Goal: Find specific page/section: Find specific page/section

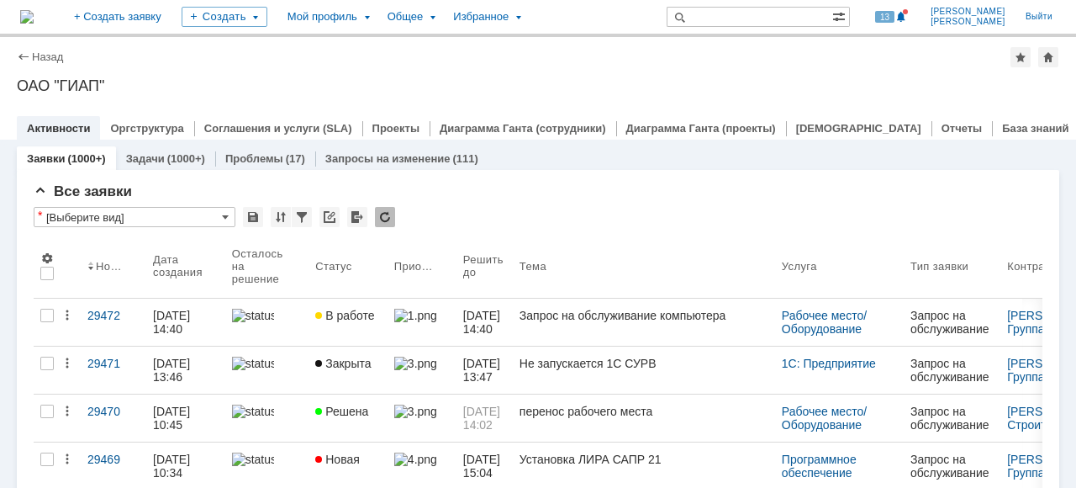
click at [525, 89] on div "ОАО "ГИАП"" at bounding box center [538, 85] width 1042 height 17
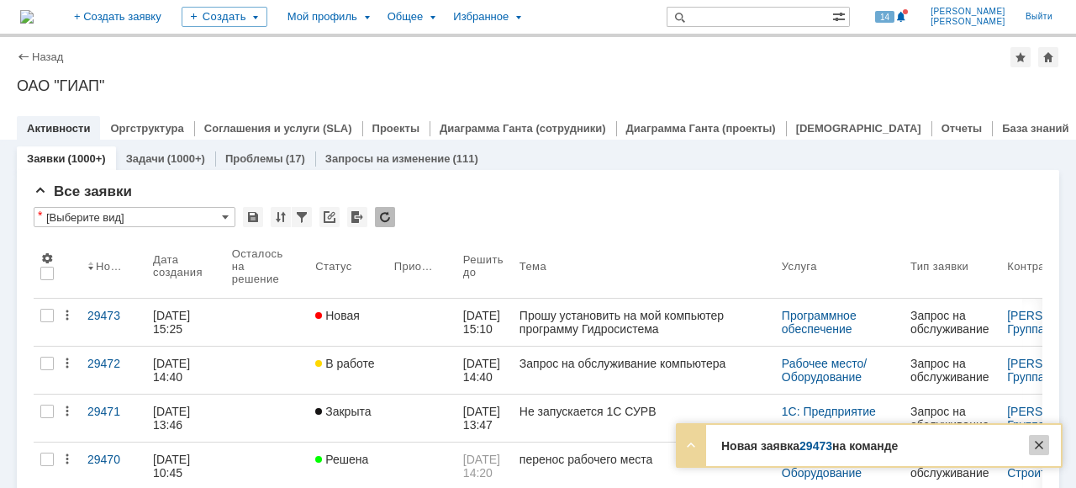
click at [1036, 440] on div at bounding box center [1039, 445] width 20 height 20
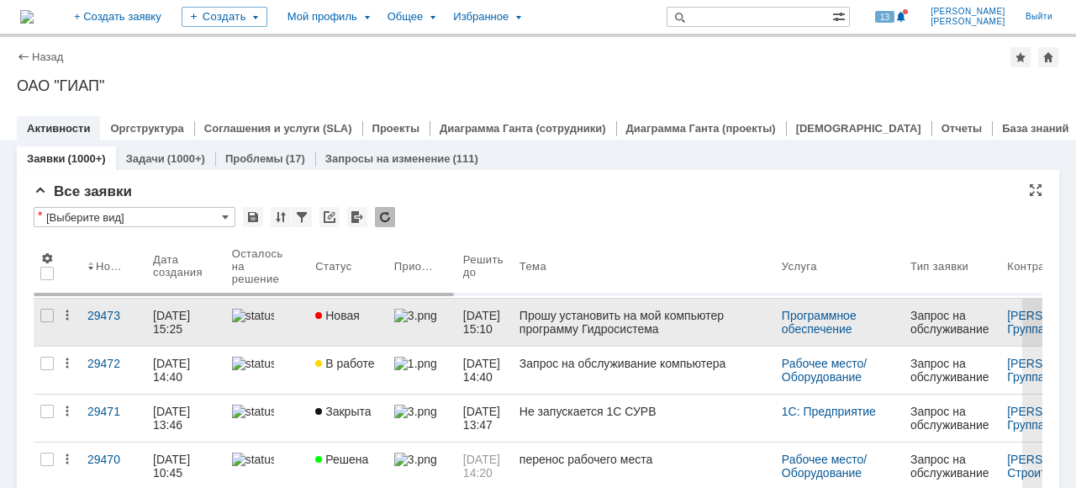
click at [432, 323] on link at bounding box center [422, 321] width 69 height 47
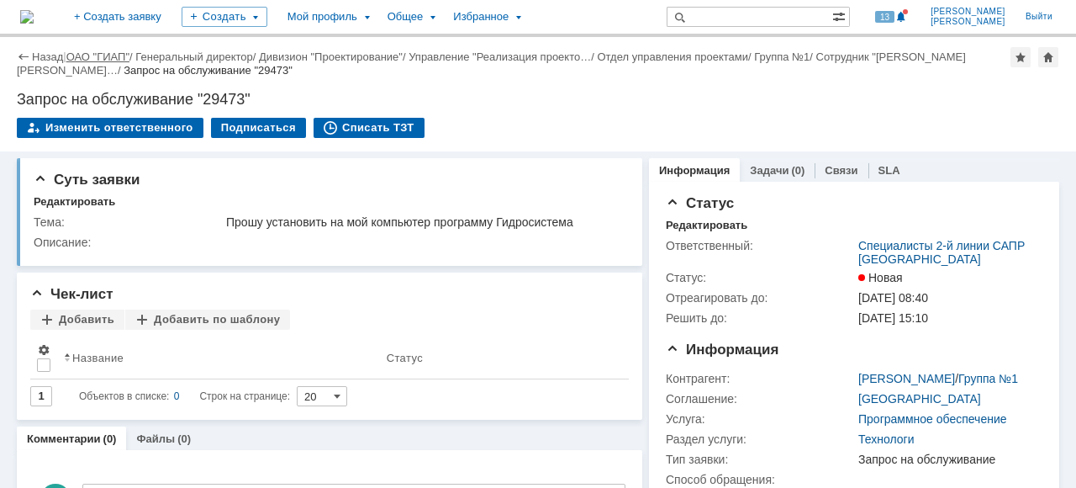
click at [104, 55] on link "ОАО "ГИАП"" at bounding box center [97, 56] width 63 height 13
